Goal: Book appointment/travel/reservation

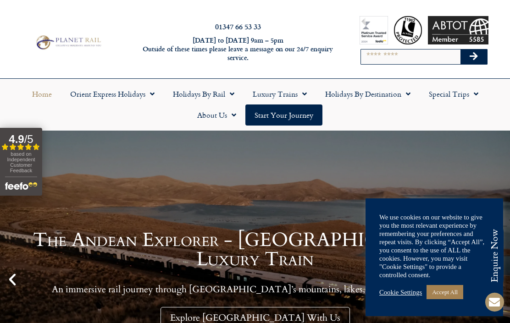
click at [408, 88] on span "Menu" at bounding box center [405, 94] width 9 height 17
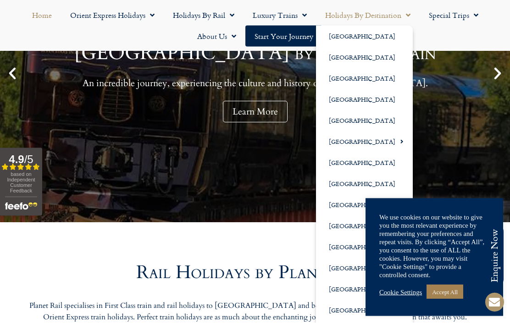
scroll to position [206, 0]
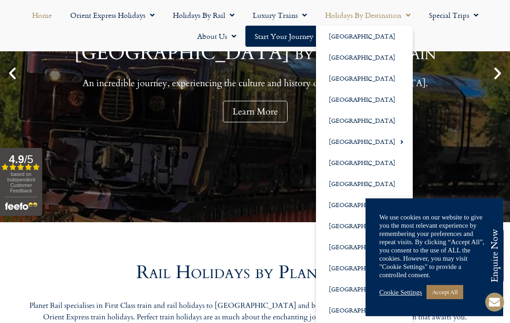
click at [392, 302] on div "Cookie Settings Accept All" at bounding box center [434, 292] width 110 height 19
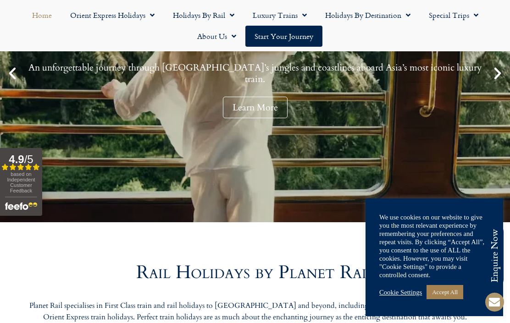
click at [401, 297] on link "Cookie Settings" at bounding box center [400, 292] width 43 height 8
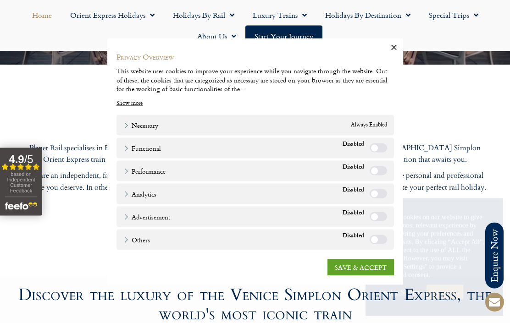
scroll to position [364, 0]
click at [352, 276] on link "SAVE & ACCEPT" at bounding box center [360, 268] width 66 height 17
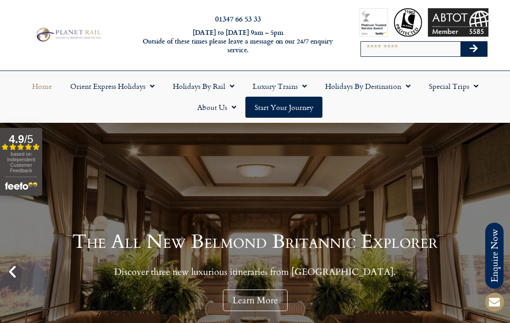
scroll to position [0, 0]
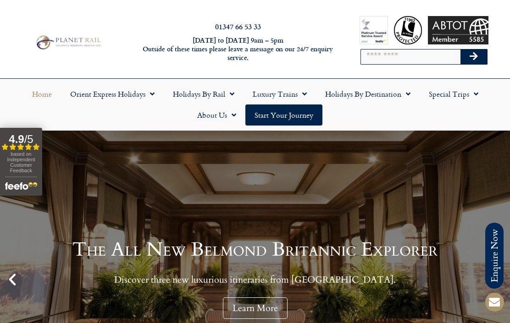
click at [408, 92] on span "Menu" at bounding box center [405, 94] width 9 height 17
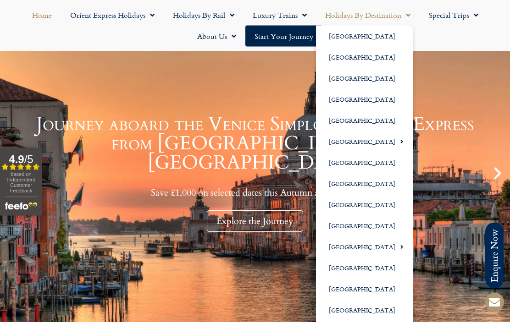
scroll to position [106, 0]
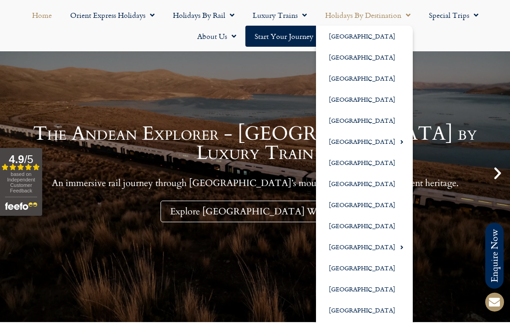
click at [344, 224] on link "[GEOGRAPHIC_DATA]" at bounding box center [364, 226] width 97 height 21
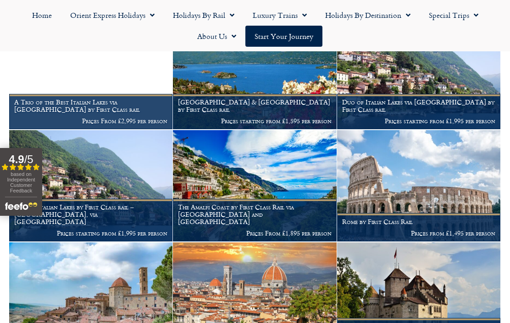
scroll to position [382, 0]
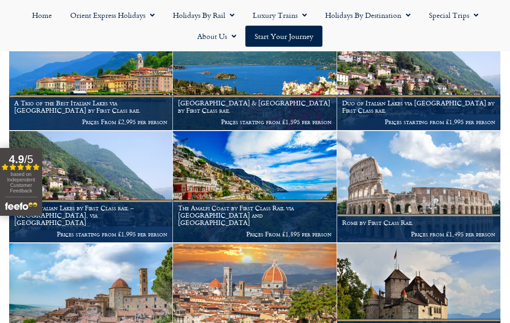
click at [309, 307] on img at bounding box center [254, 299] width 163 height 111
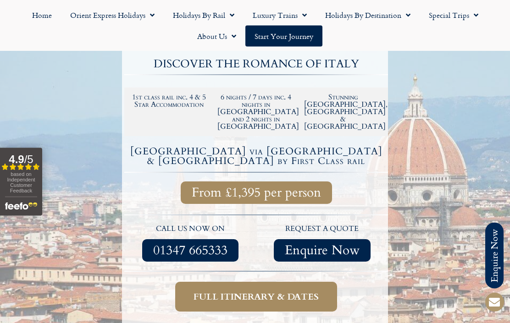
click at [319, 292] on span "Full itinerary & dates" at bounding box center [256, 297] width 125 height 11
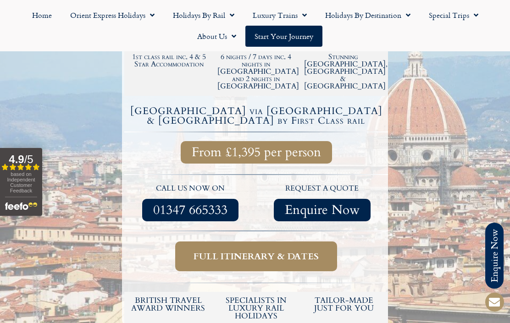
scroll to position [233, 0]
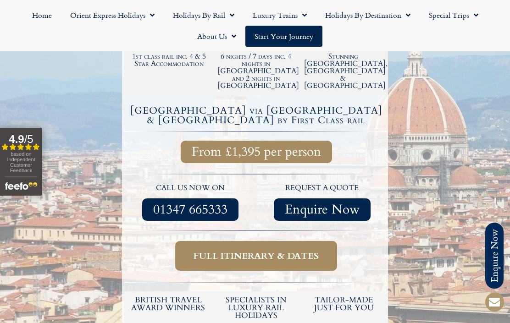
click at [293, 250] on span "Full itinerary & dates" at bounding box center [256, 255] width 125 height 11
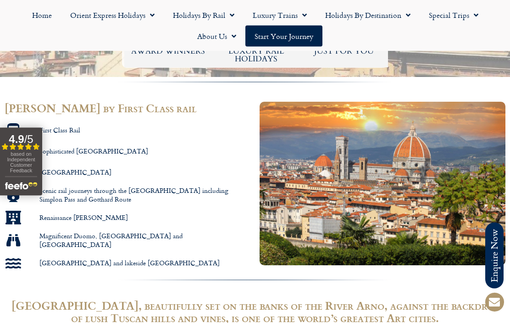
scroll to position [0, 0]
